Goal: Task Accomplishment & Management: Manage account settings

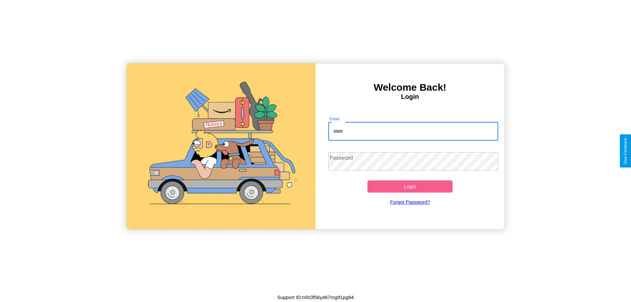
click at [413, 131] on input "Email" at bounding box center [413, 131] width 170 height 18
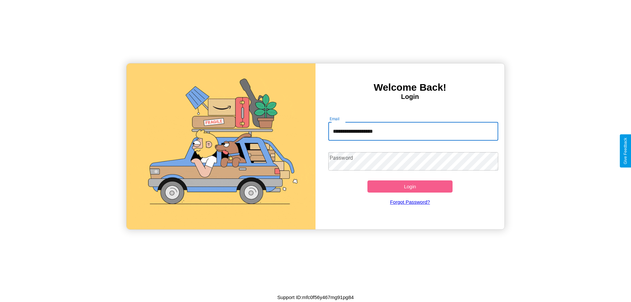
type input "**********"
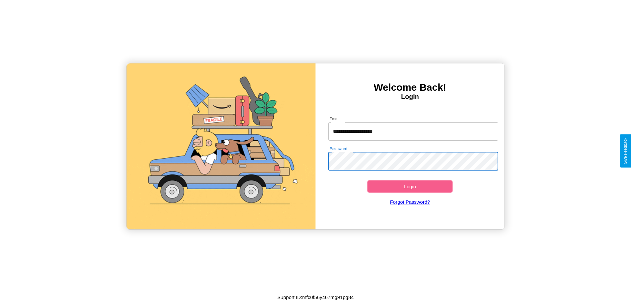
click at [410, 186] on button "Login" at bounding box center [409, 186] width 85 height 12
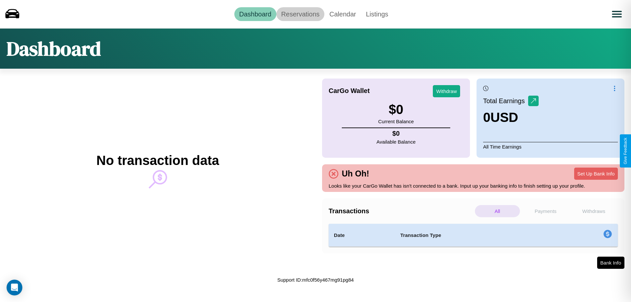
click at [300, 14] on link "Reservations" at bounding box center [300, 14] width 48 height 14
